Goal: Find specific page/section: Find specific page/section

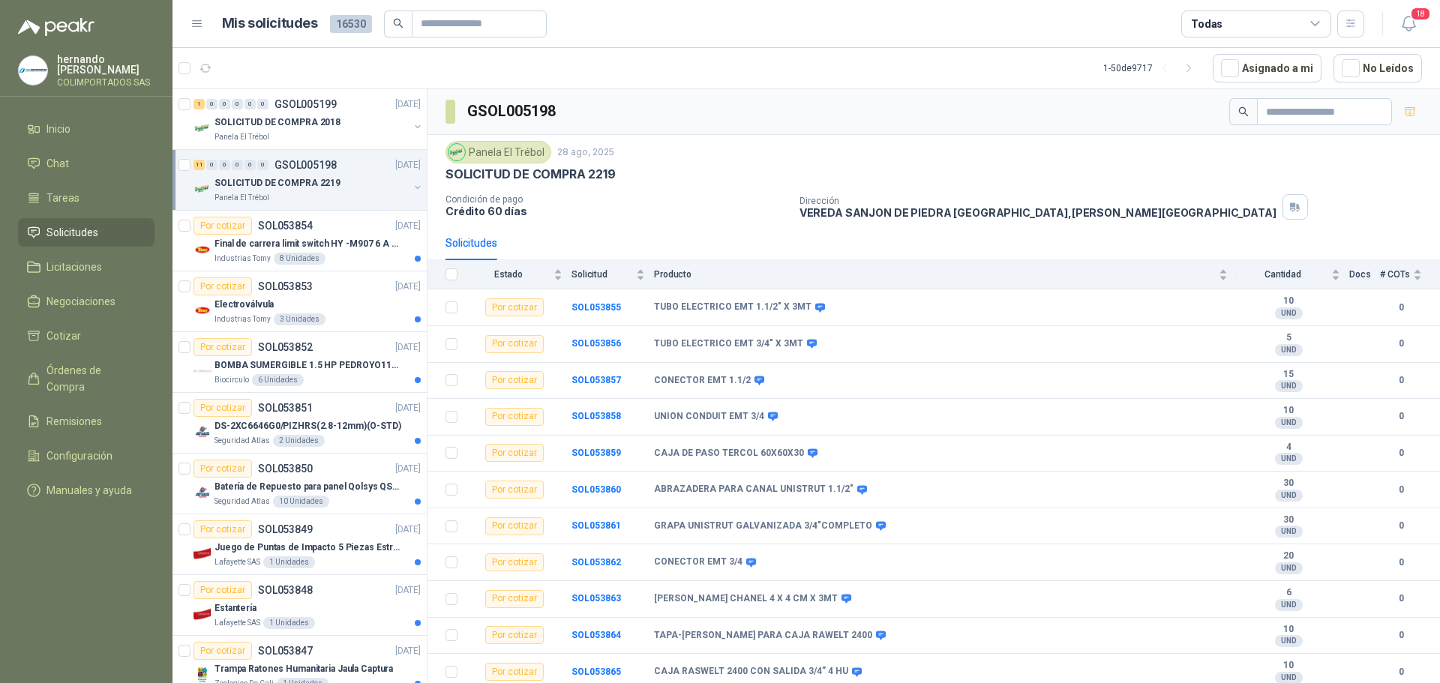
scroll to position [2, 0]
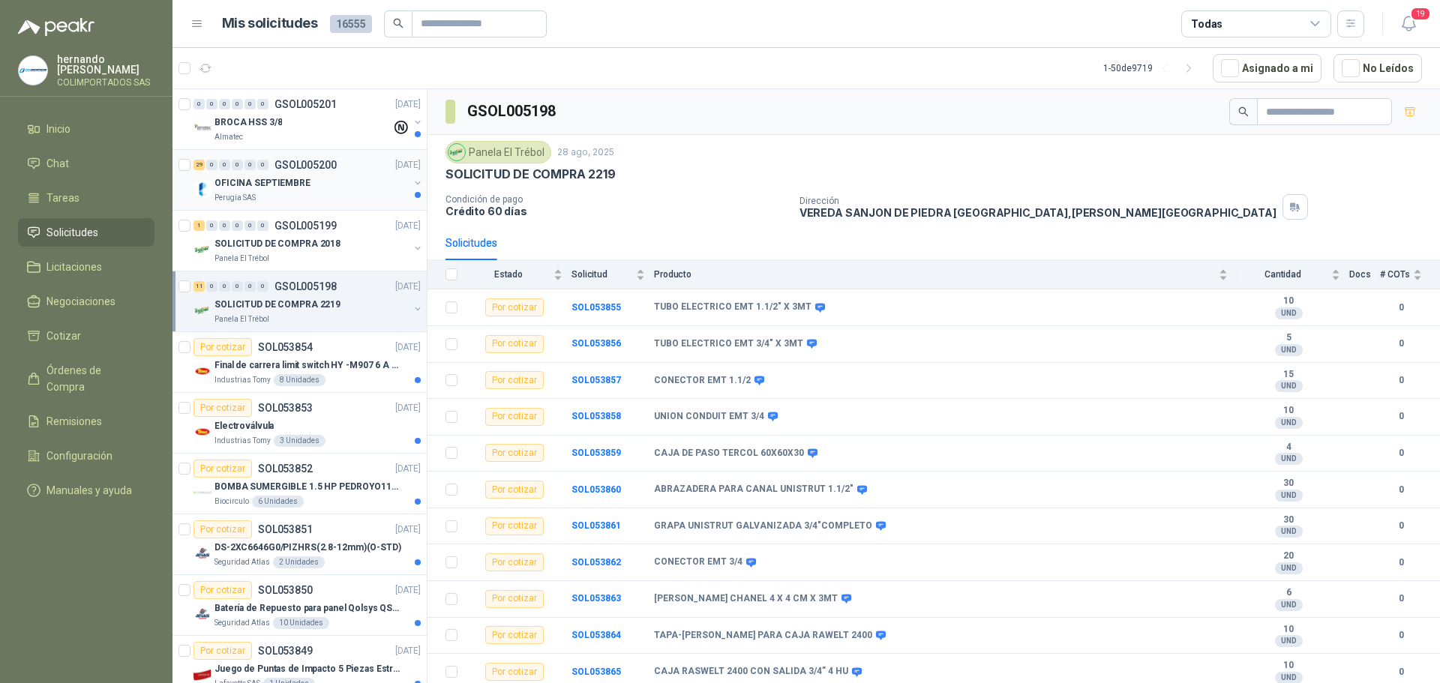
click at [320, 190] on div "OFICINA SEPTIEMBRE" at bounding box center [311, 183] width 194 height 18
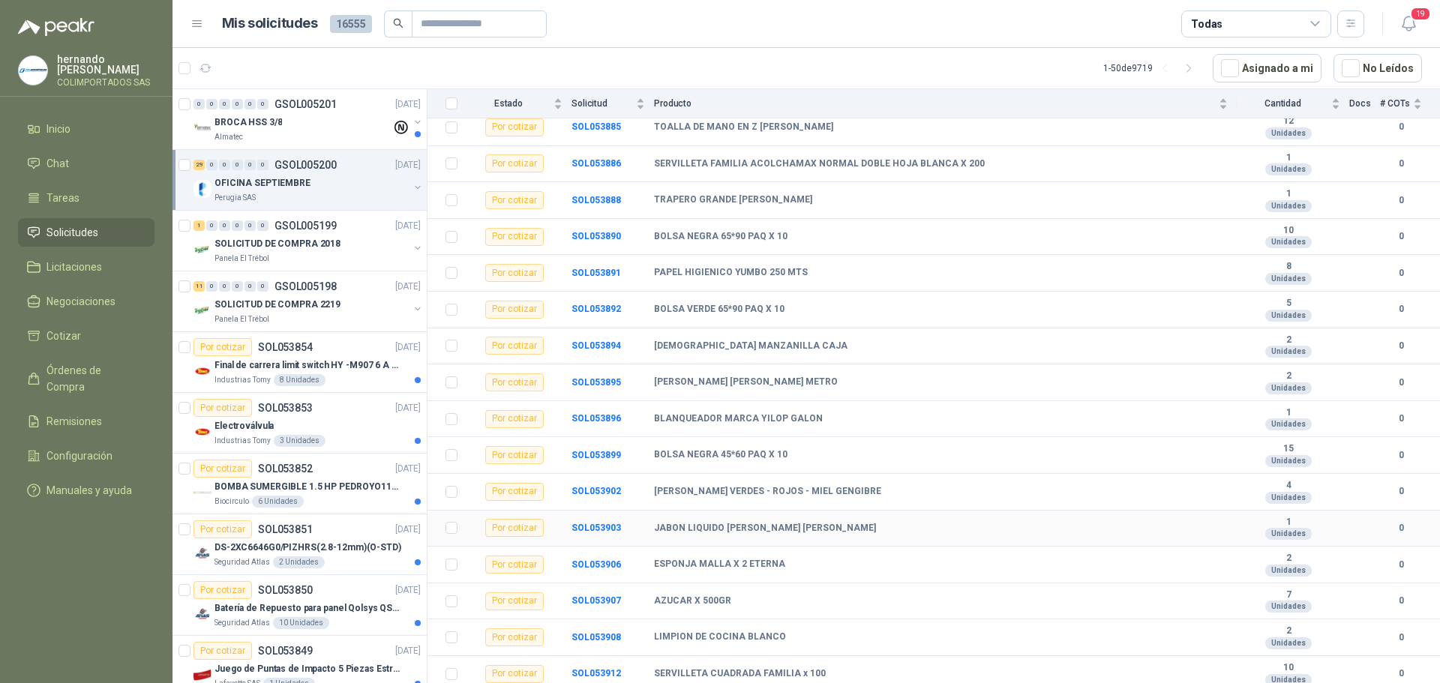
scroll to position [658, 0]
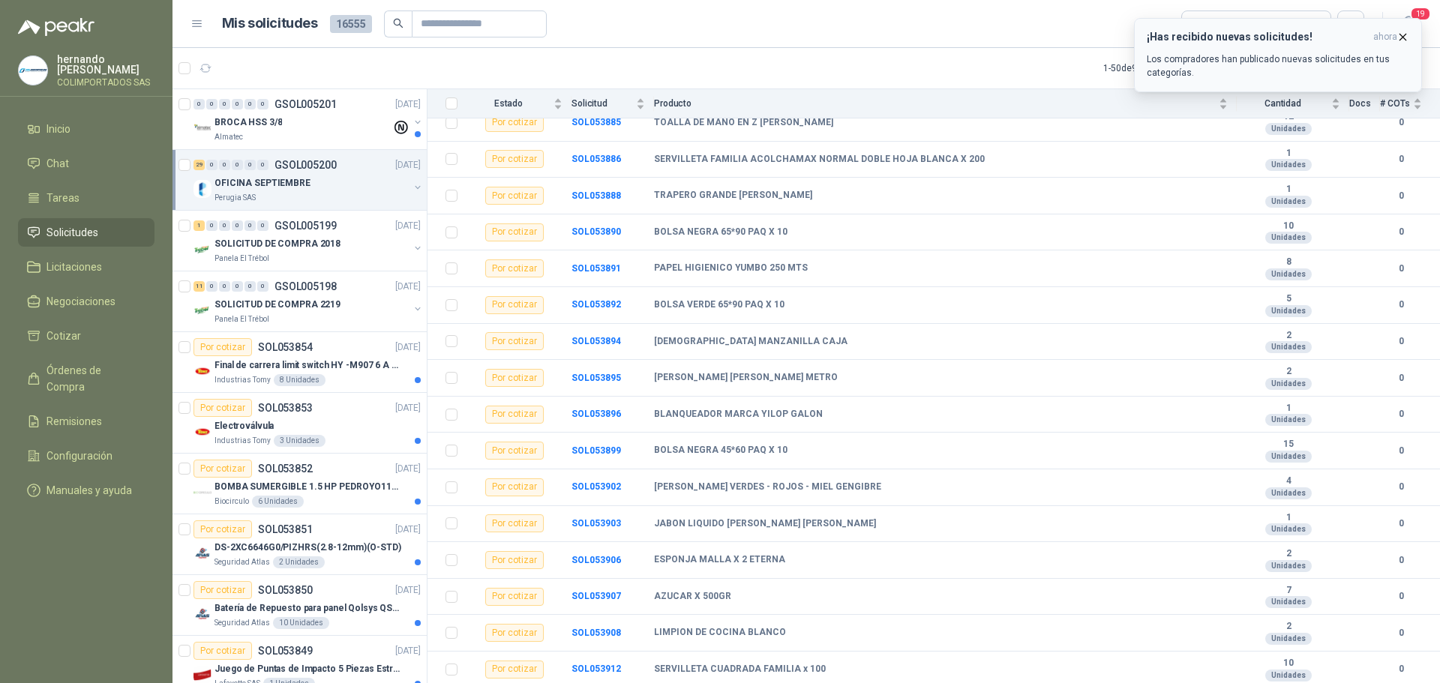
click at [1198, 57] on p "Los compradores han publicado nuevas solicitudes en tus categorías." at bounding box center [1278, 65] width 262 height 27
